Goal: Find specific page/section: Find specific page/section

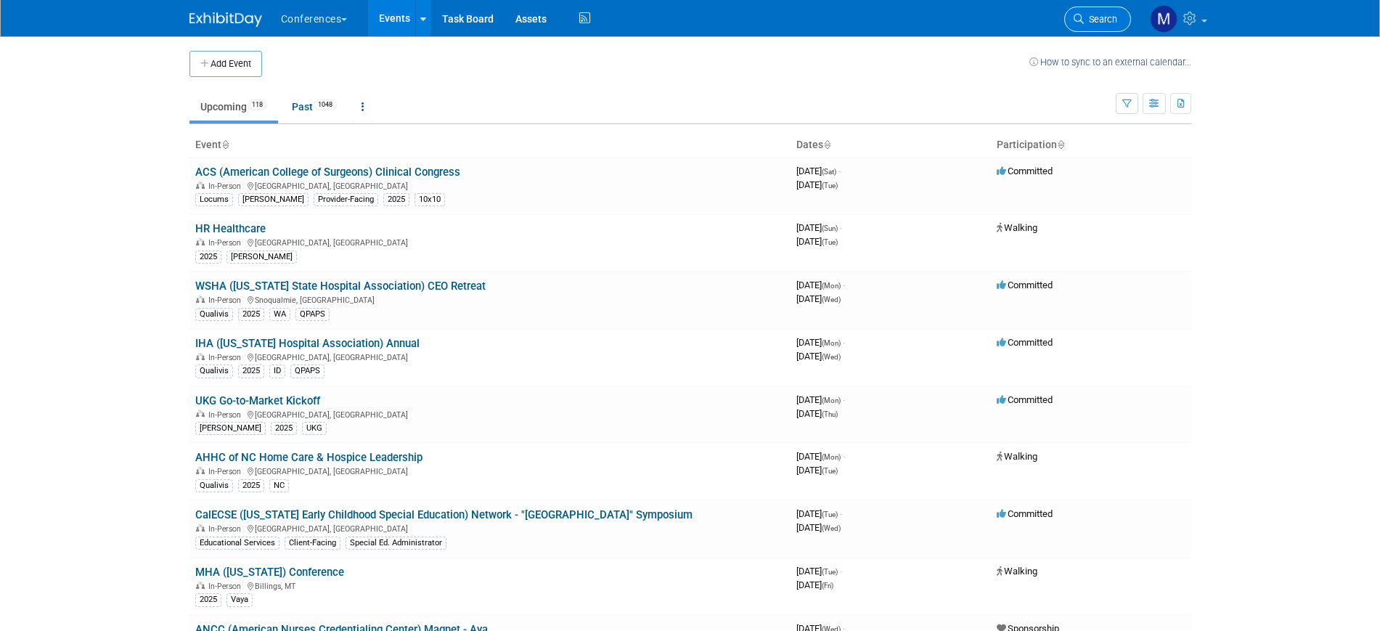
click at [1114, 24] on span "Search" at bounding box center [1100, 19] width 33 height 11
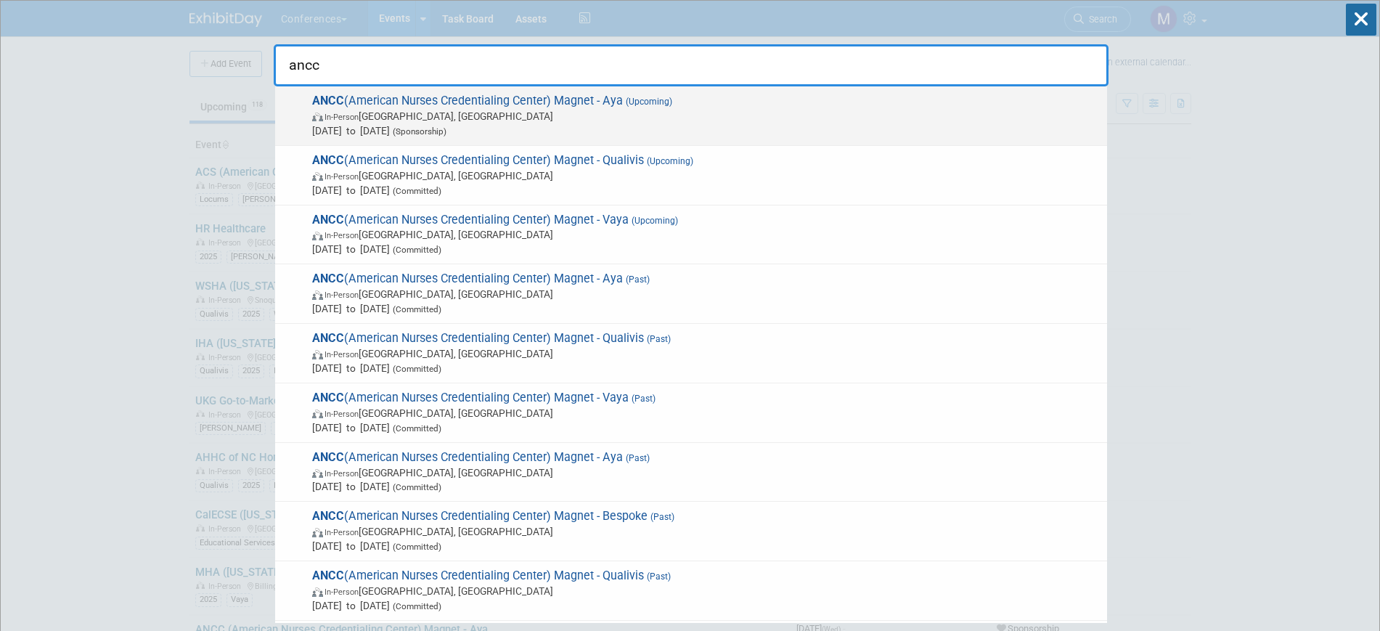
type input "ancc"
click at [700, 114] on span "In-Person Atlanta, GA" at bounding box center [706, 116] width 788 height 15
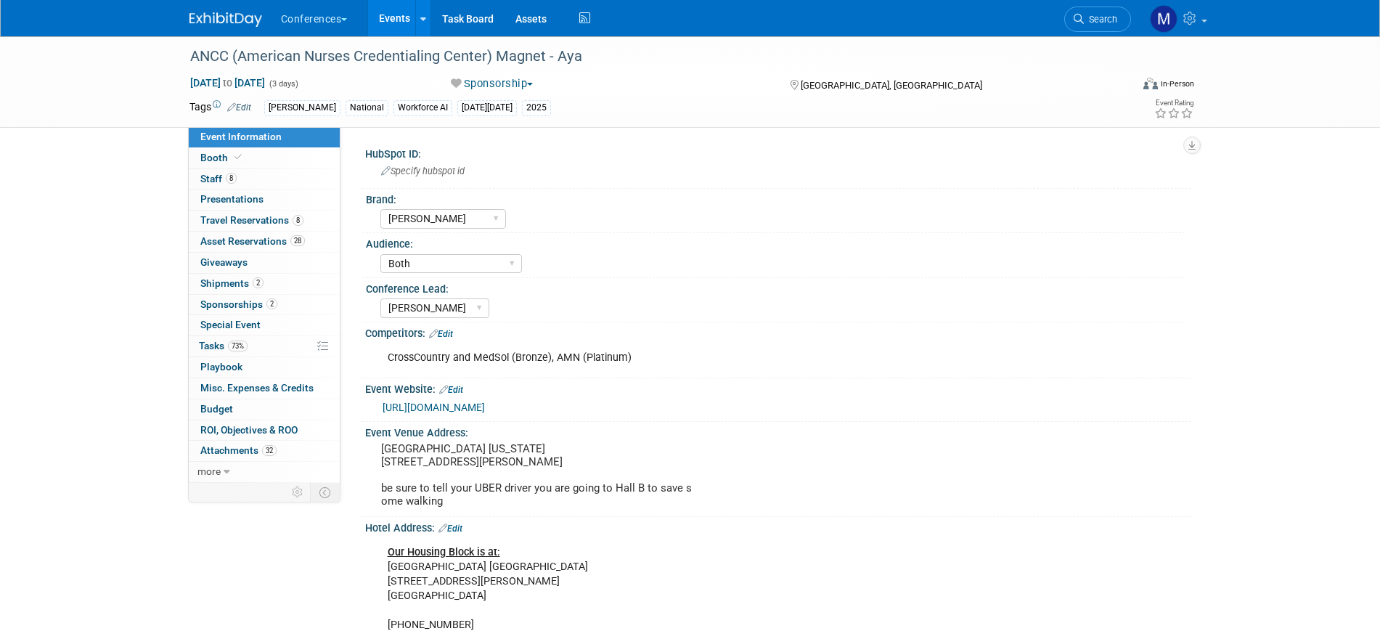
select select "[PERSON_NAME]"
select select "Both"
select select "[PERSON_NAME]"
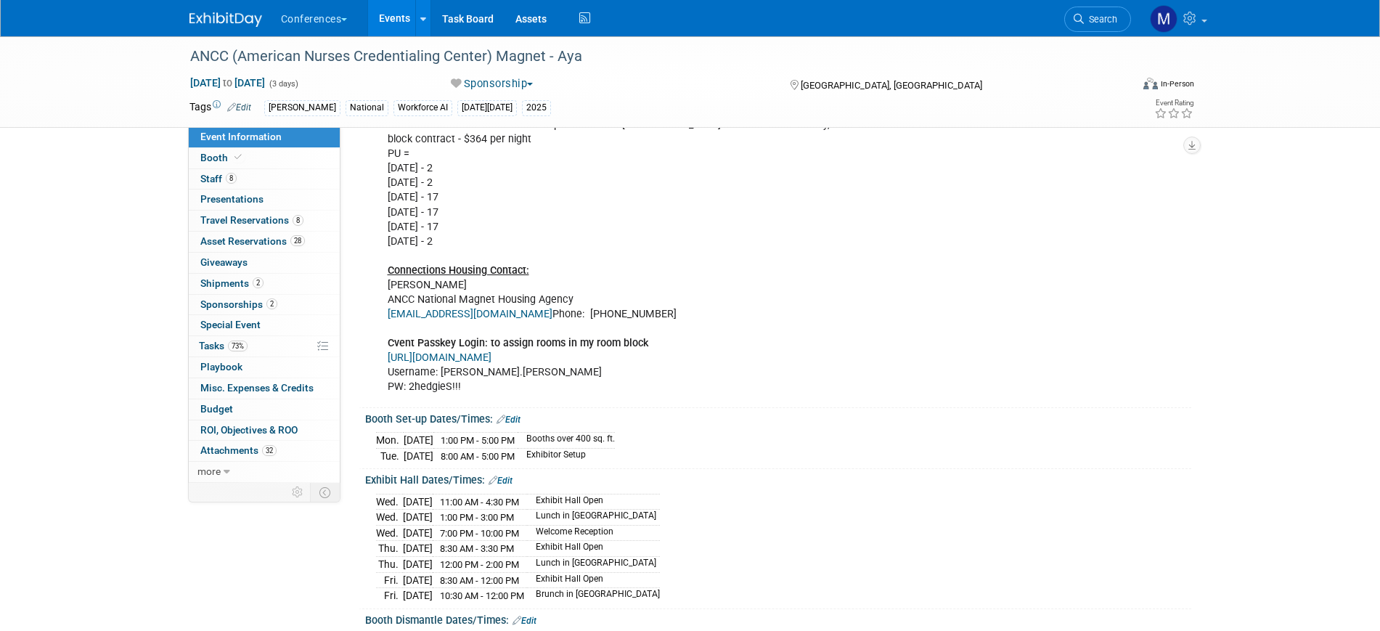
scroll to position [545, 0]
